Goal: Transaction & Acquisition: Book appointment/travel/reservation

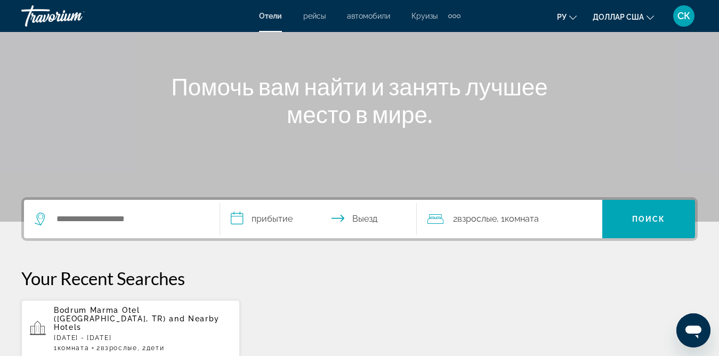
scroll to position [107, 0]
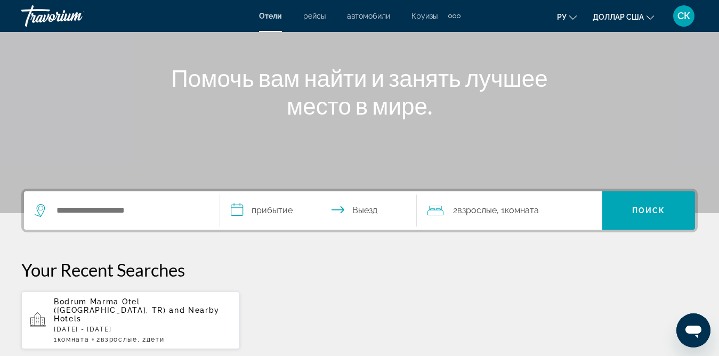
click at [38, 209] on icon "Виджет поиска" at bounding box center [41, 210] width 13 height 13
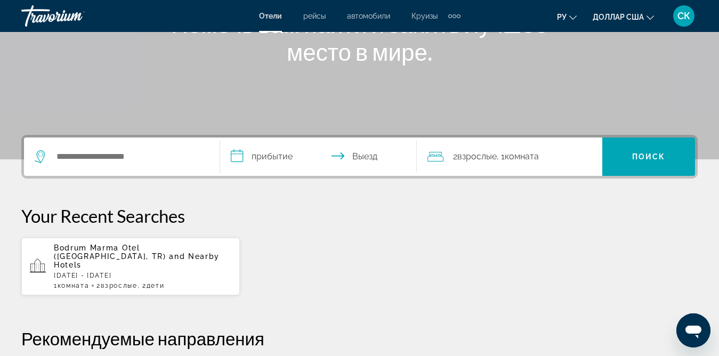
scroll to position [261, 0]
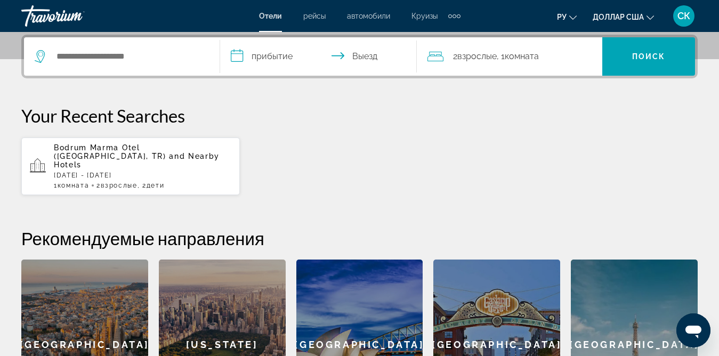
click at [40, 59] on icon "Виджет поиска" at bounding box center [41, 56] width 13 height 13
click at [44, 58] on icon "Виджет поиска" at bounding box center [41, 56] width 13 height 13
click at [45, 58] on icon "Виджет поиска" at bounding box center [41, 56] width 13 height 13
click at [45, 57] on icon "Виджет поиска" at bounding box center [41, 56] width 13 height 13
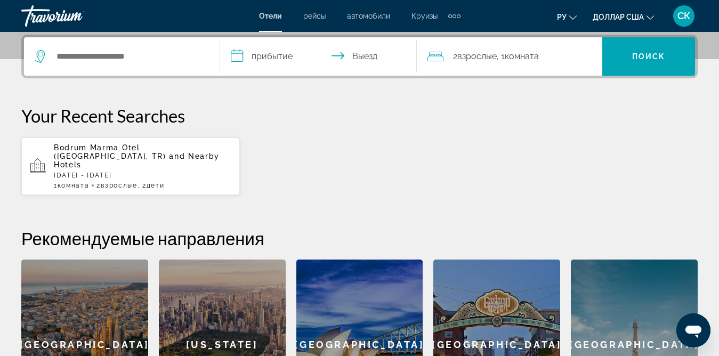
click at [38, 56] on icon "Виджет поиска" at bounding box center [41, 56] width 13 height 13
click at [39, 56] on icon "Виджет поиска" at bounding box center [41, 56] width 13 height 13
click at [241, 54] on input "**********" at bounding box center [320, 58] width 200 height 42
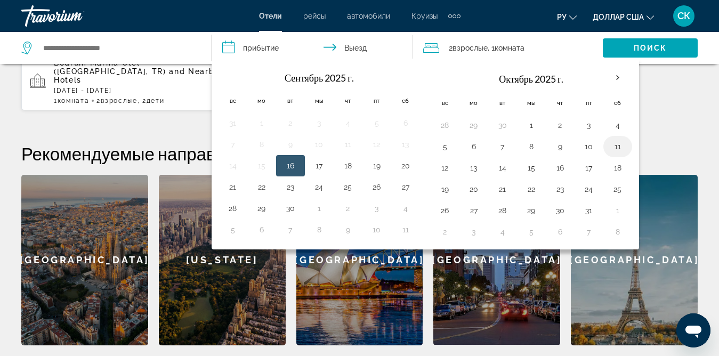
scroll to position [367, 0]
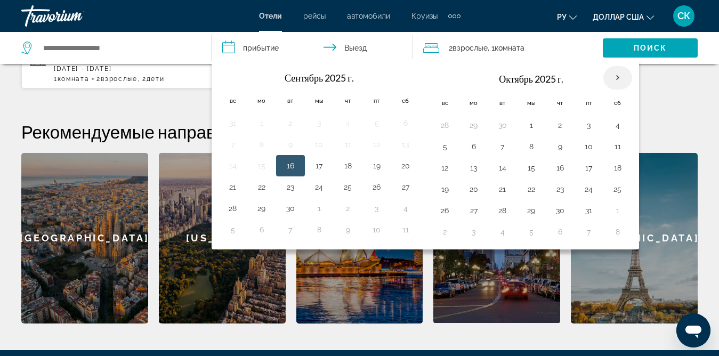
click at [619, 77] on th "В следующем месяце" at bounding box center [617, 77] width 29 height 23
click at [619, 78] on th "В следующем месяце" at bounding box center [617, 77] width 29 height 23
click at [616, 77] on th "В следующем месяце" at bounding box center [617, 77] width 29 height 23
click at [618, 81] on th "В следующем месяце" at bounding box center [617, 77] width 29 height 23
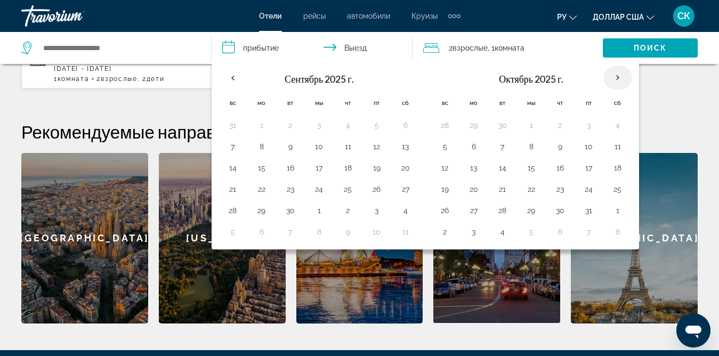
click at [618, 81] on th "В следующем месяце" at bounding box center [617, 77] width 29 height 23
click at [618, 80] on th "В следующем месяце" at bounding box center [617, 77] width 29 height 23
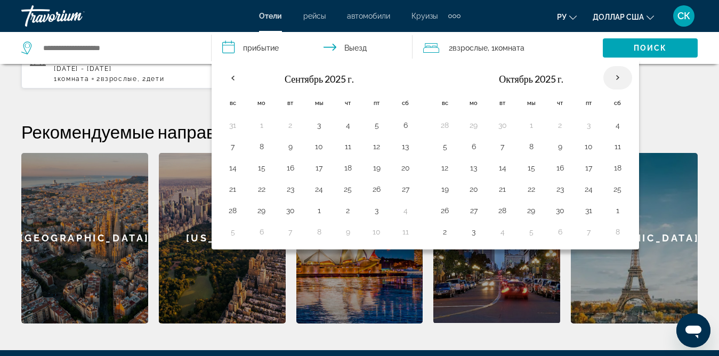
click at [618, 80] on th "В следующем месяце" at bounding box center [617, 77] width 29 height 23
click at [618, 79] on th "В следующем месяце" at bounding box center [617, 77] width 29 height 23
click at [618, 80] on th "В следующем месяце" at bounding box center [617, 77] width 29 height 23
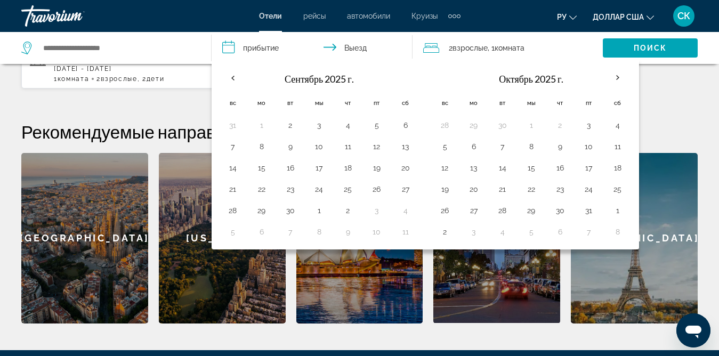
click at [671, 93] on div "**********" at bounding box center [359, 125] width 719 height 395
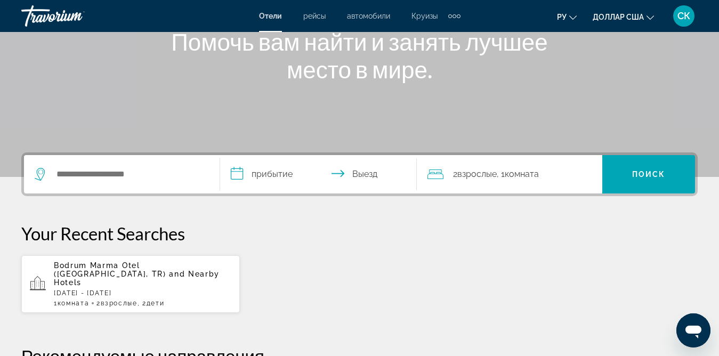
scroll to position [164, 0]
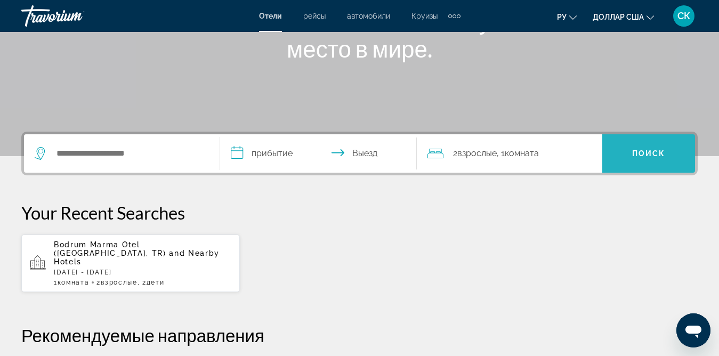
click at [647, 153] on font "Поиск" at bounding box center [649, 153] width 34 height 9
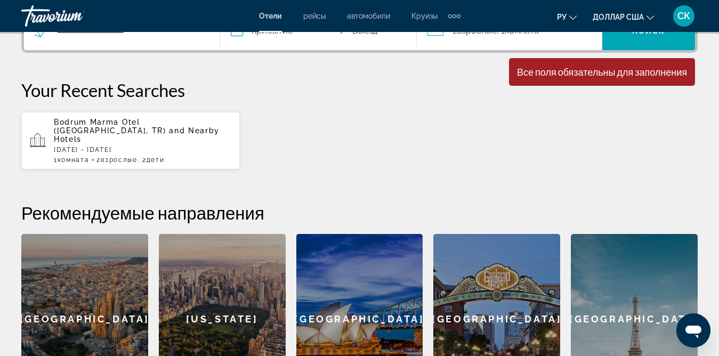
scroll to position [217, 0]
